Goal: Task Accomplishment & Management: Complete application form

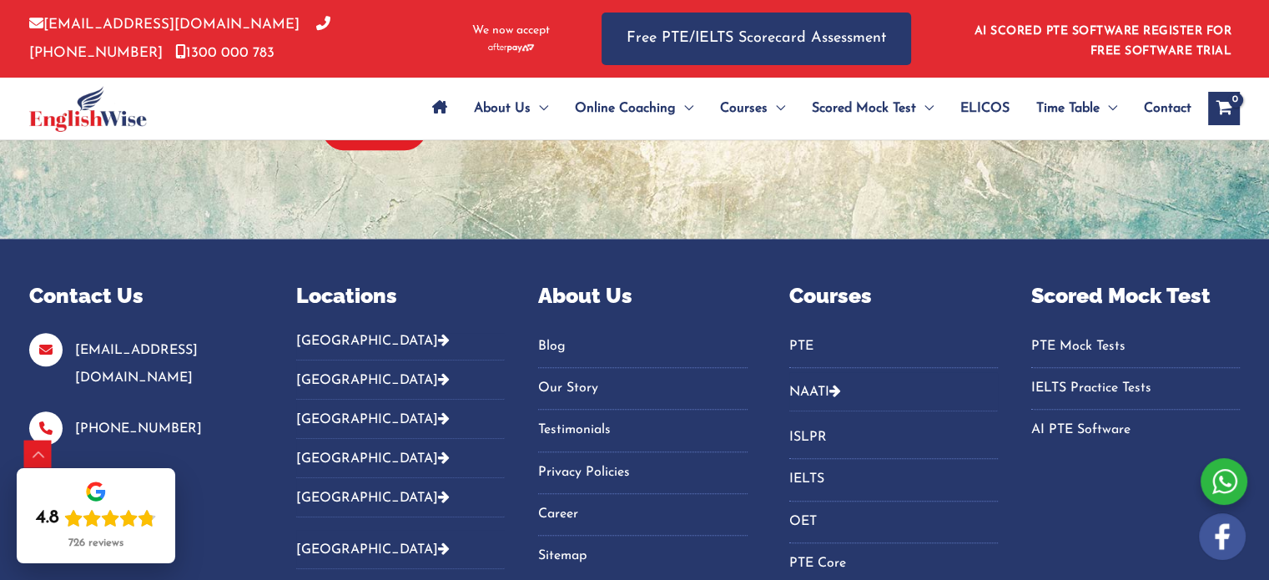
scroll to position [1233, 0]
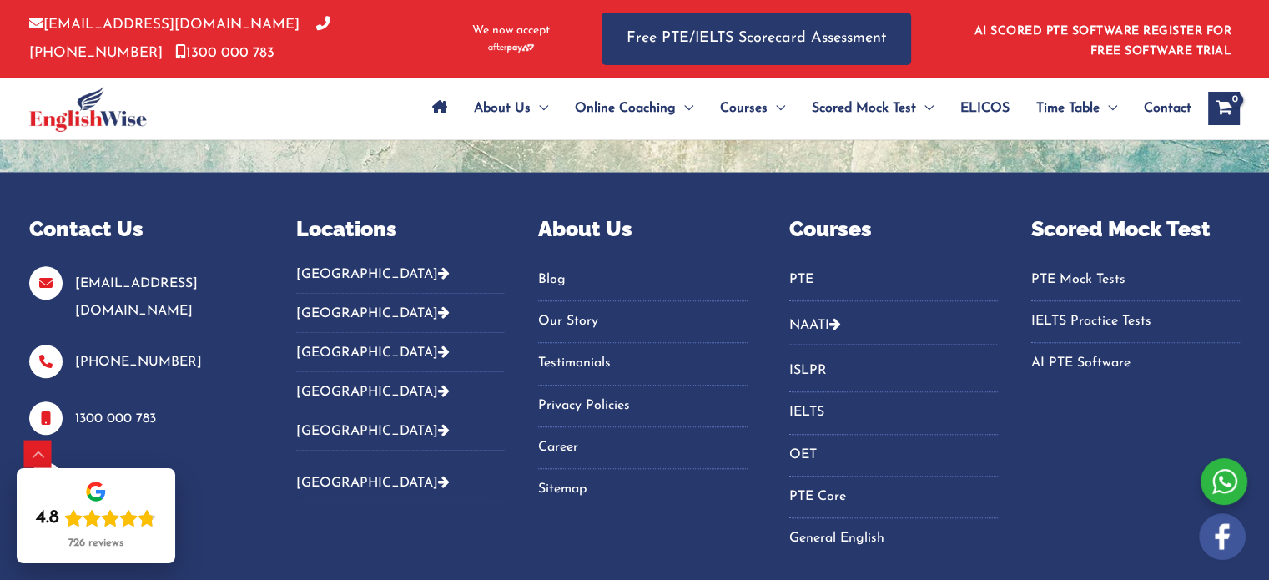
click at [330, 266] on button "[GEOGRAPHIC_DATA]" at bounding box center [400, 280] width 209 height 28
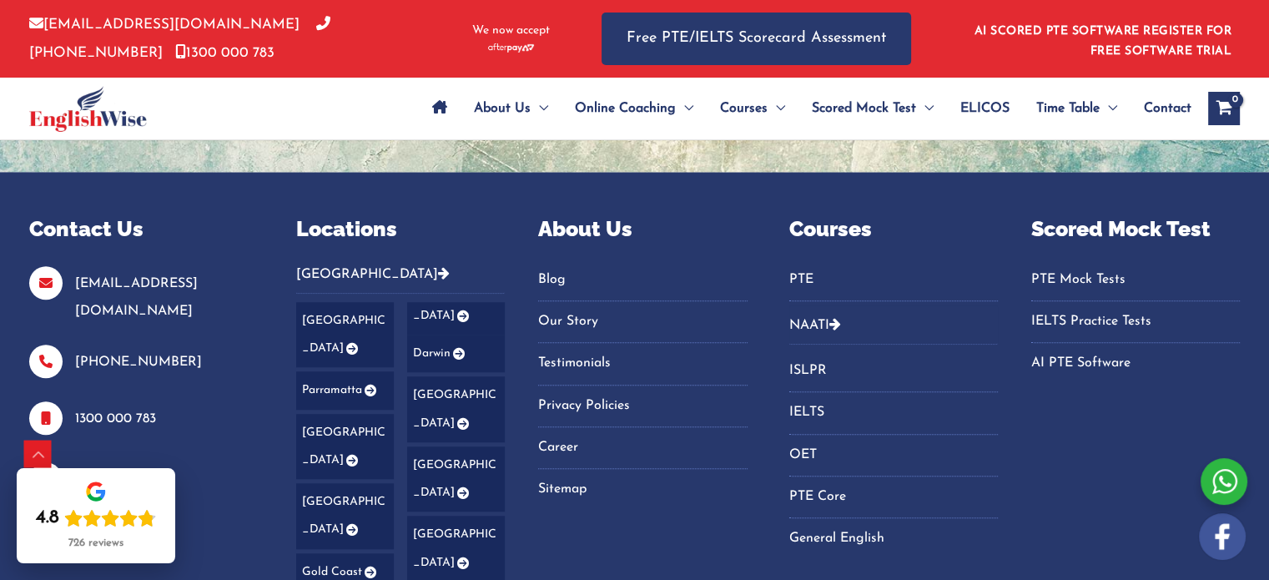
scroll to position [1275, 0]
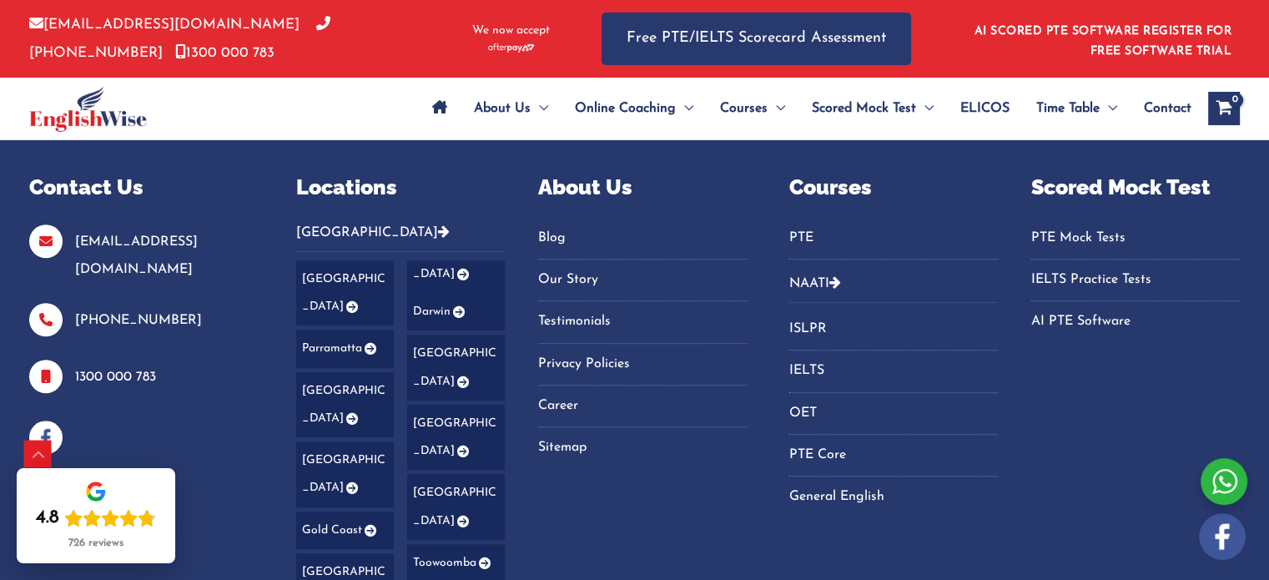
click at [332, 485] on link "[GEOGRAPHIC_DATA]" at bounding box center [400, 437] width 209 height 354
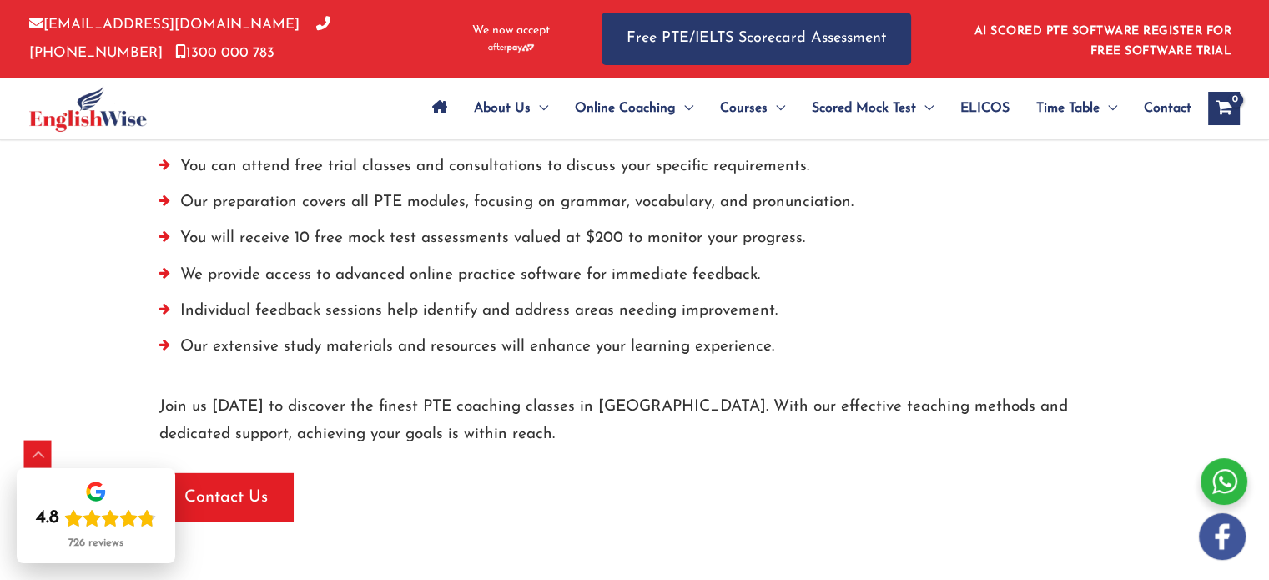
scroll to position [4647, 0]
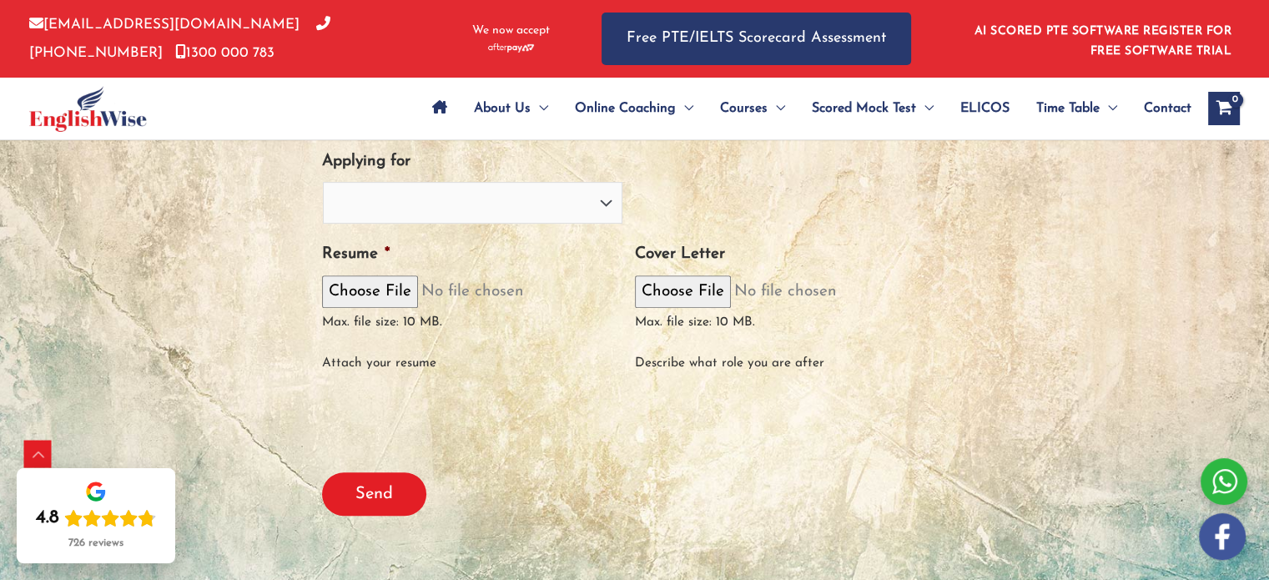
scroll to position [802, 0]
click at [896, 260] on li "Cover Letter Max. file size: 10 MB. Describe what role you are after" at bounding box center [791, 307] width 313 height 137
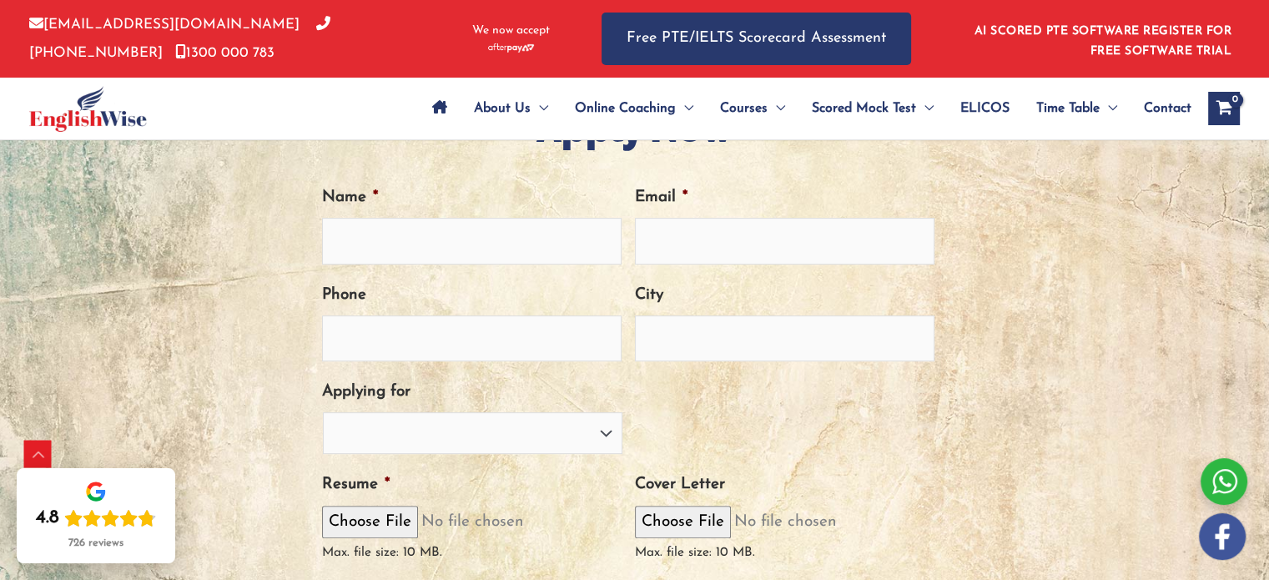
scroll to position [396, 0]
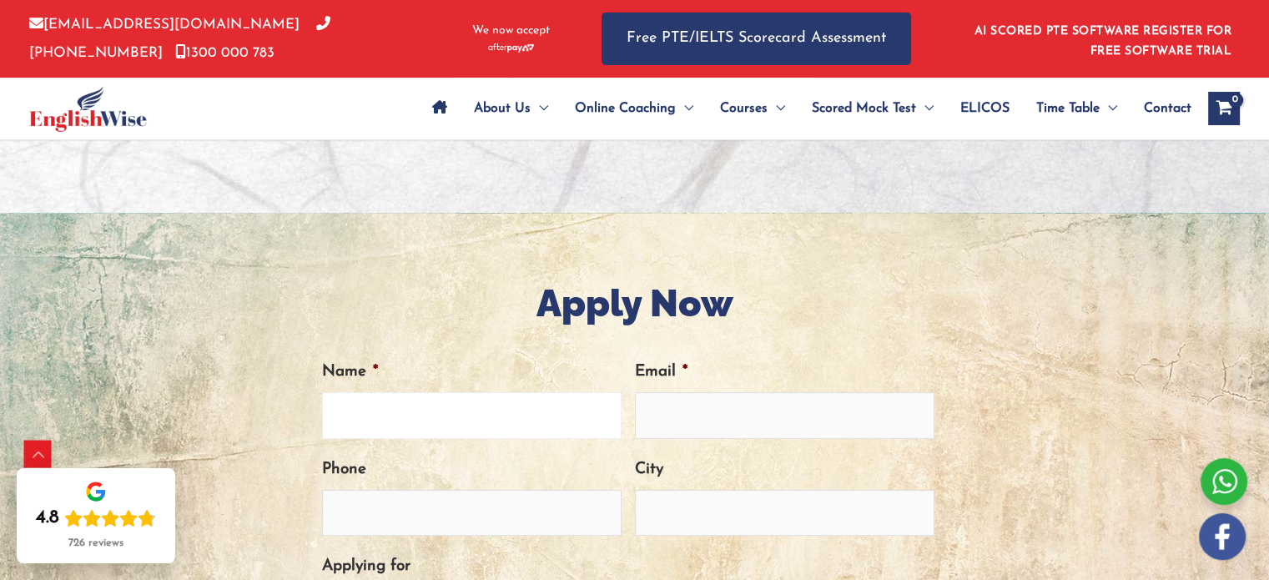
click at [534, 413] on input "Name *" at bounding box center [471, 415] width 299 height 46
type input "Claire Do"
type input "chidn0591@gmail.com"
type input "0432412939"
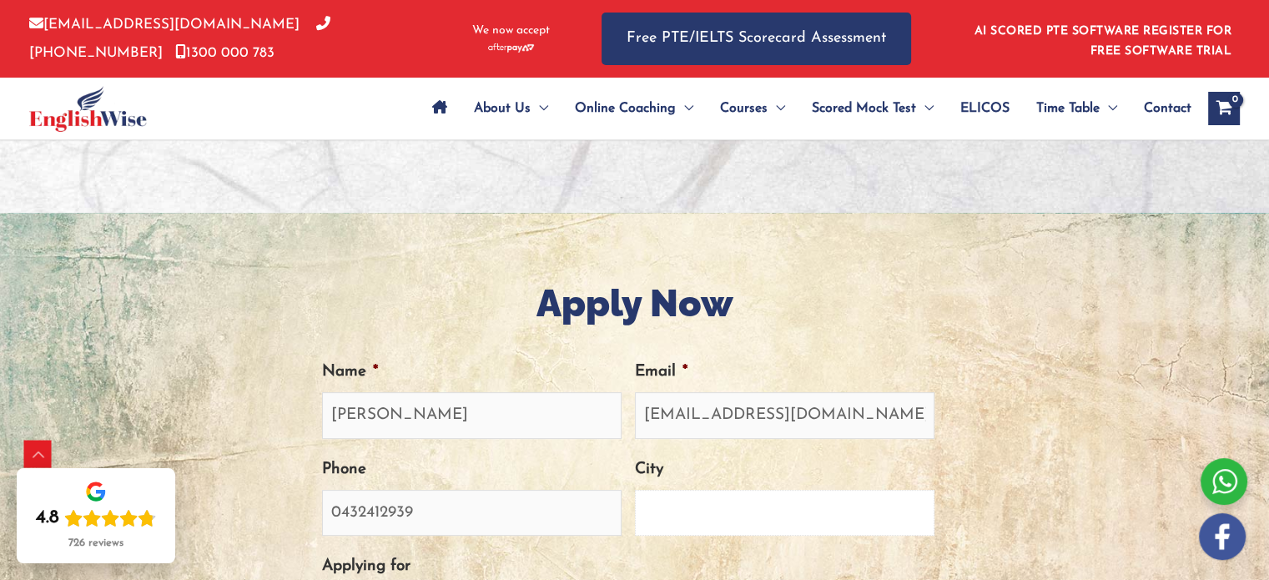
type input "East Victoria Park"
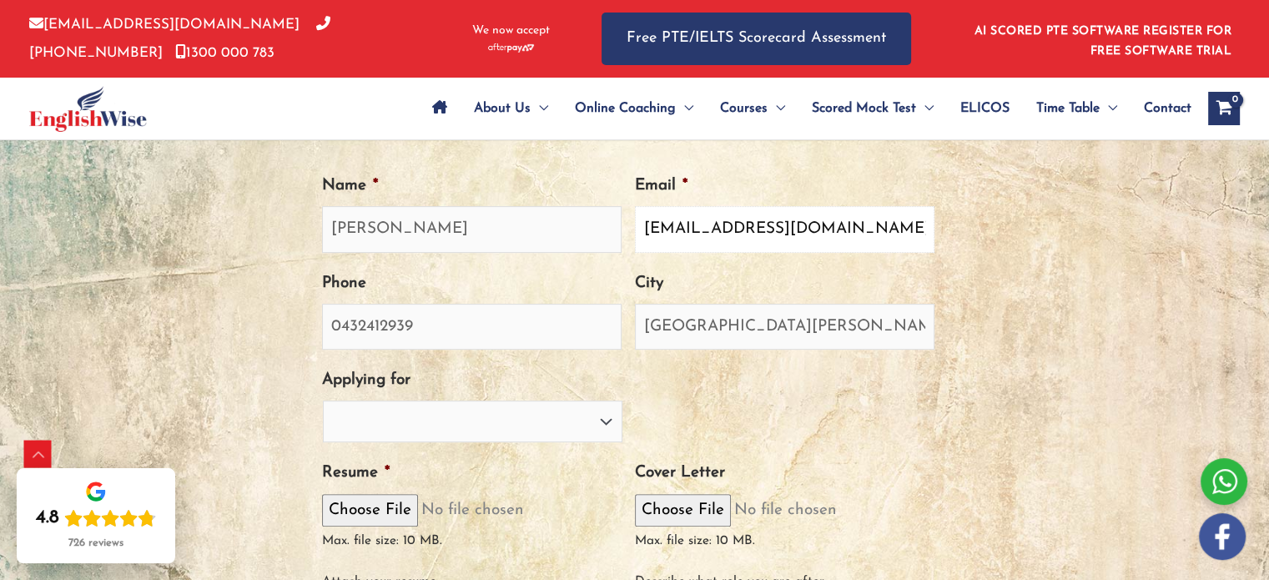
scroll to position [583, 0]
click at [514, 430] on select "PTE Trainer IELTS Trainer NAATI Trainer OET Trainer PTE/NAATI/IELTS Sales Consu…" at bounding box center [472, 421] width 299 height 42
select select "PTE Trainer"
click at [323, 400] on select "PTE Trainer IELTS Trainer NAATI Trainer OET Trainer PTE/NAATI/IELTS Sales Consu…" at bounding box center [472, 421] width 299 height 42
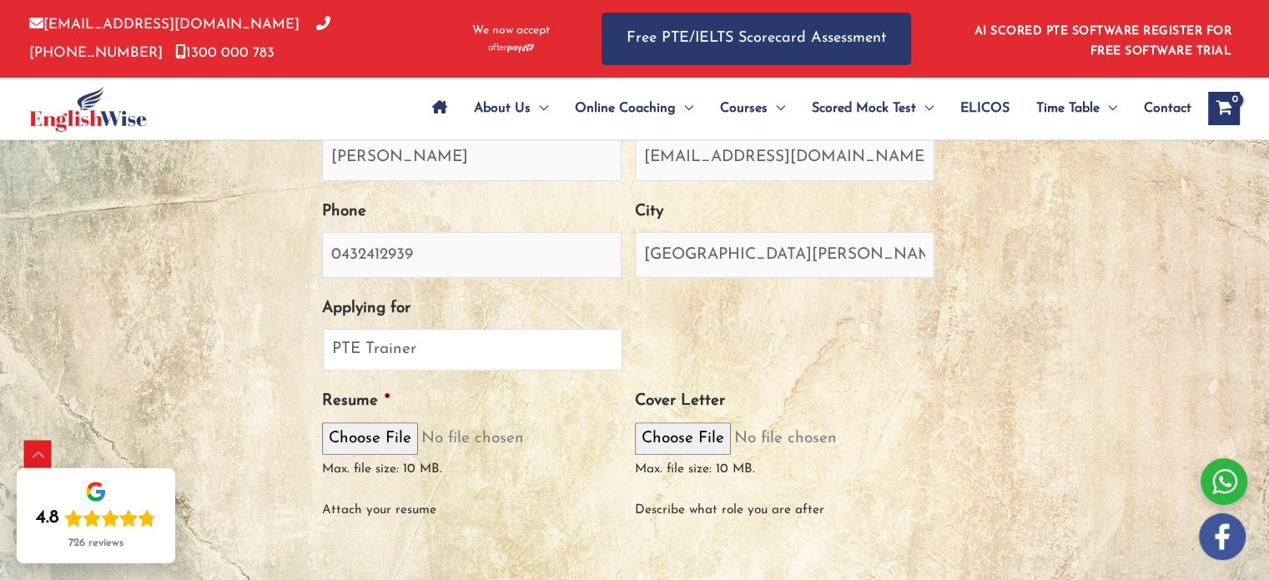
scroll to position [653, 0]
click at [392, 436] on input "Resume *" at bounding box center [471, 440] width 299 height 34
type input "C:\fakepath\Claire Do Resume.pdf"
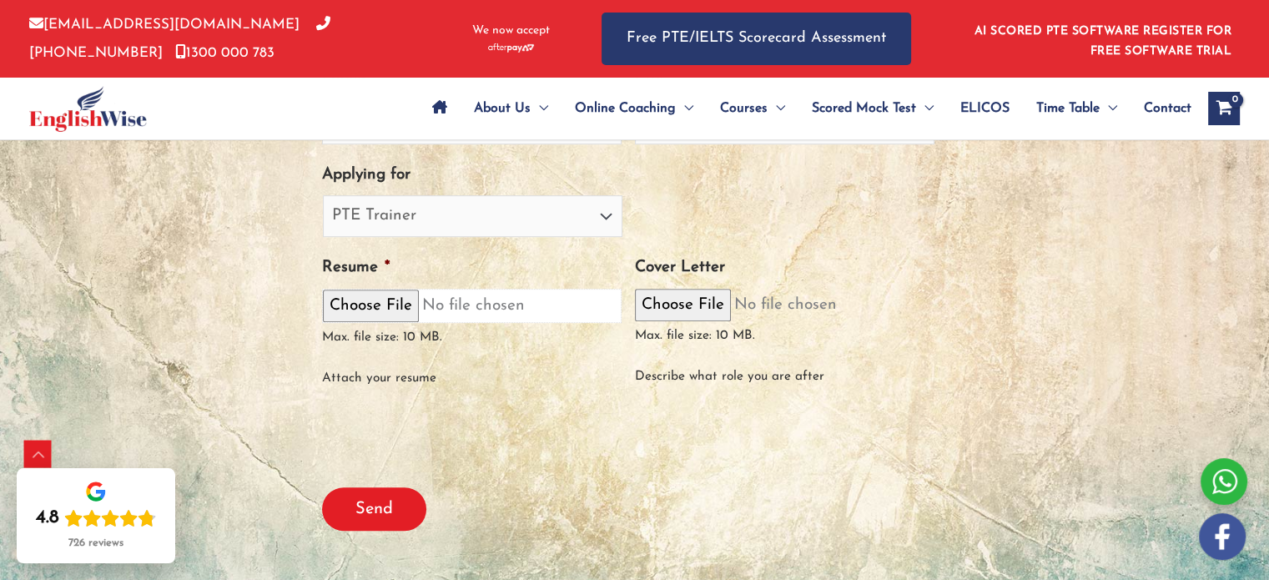
scroll to position [789, 0]
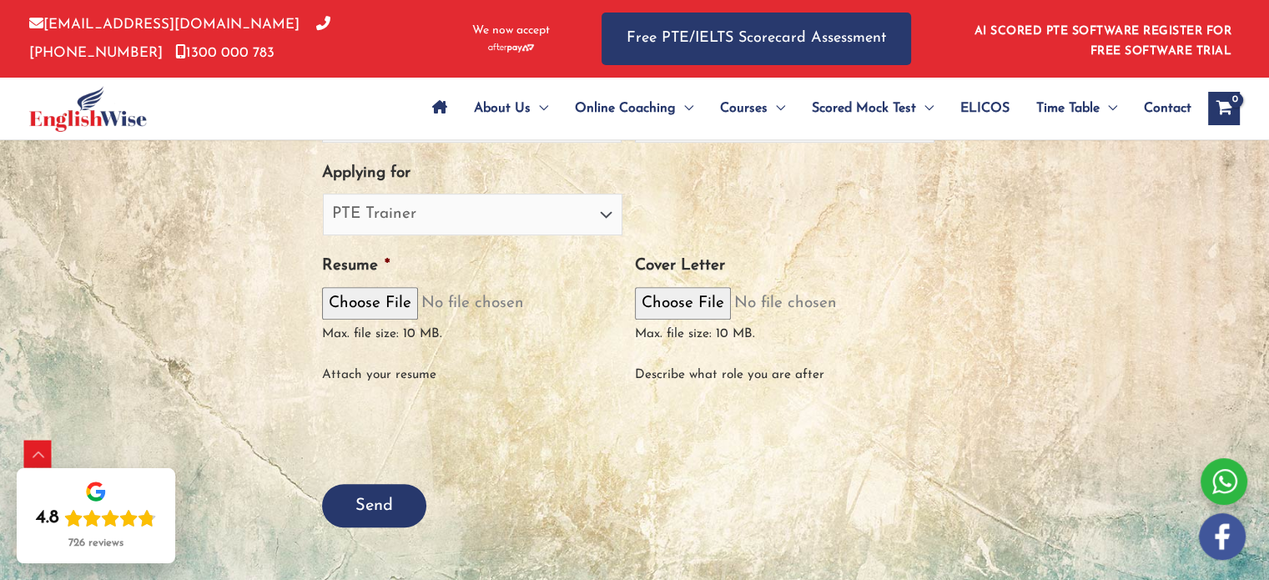
click at [379, 499] on input "Send" at bounding box center [374, 505] width 104 height 43
click at [371, 507] on input "Send" at bounding box center [374, 505] width 104 height 43
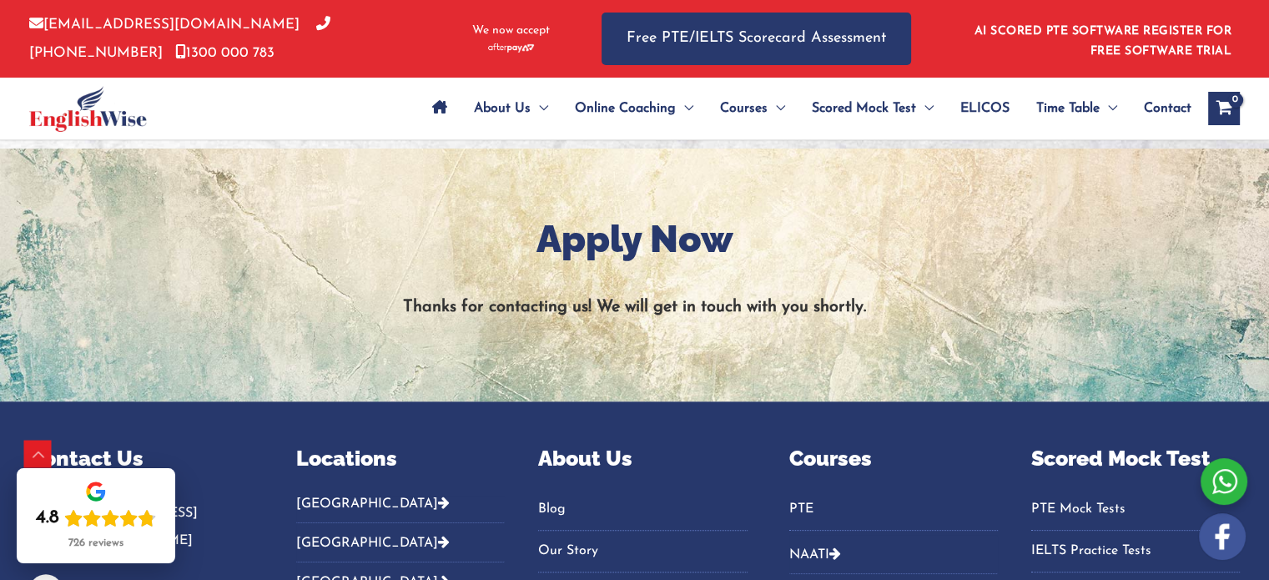
scroll to position [442, 0]
